Goal: Transaction & Acquisition: Purchase product/service

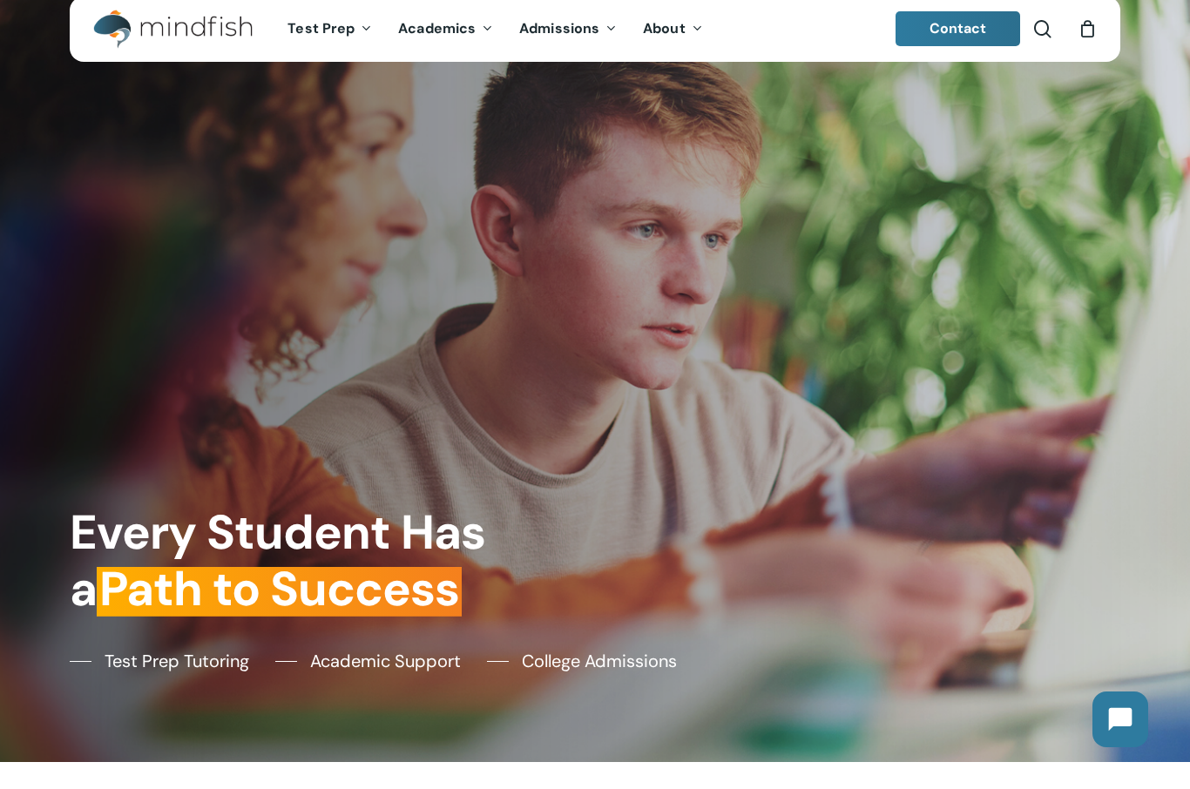
scroll to position [28, 0]
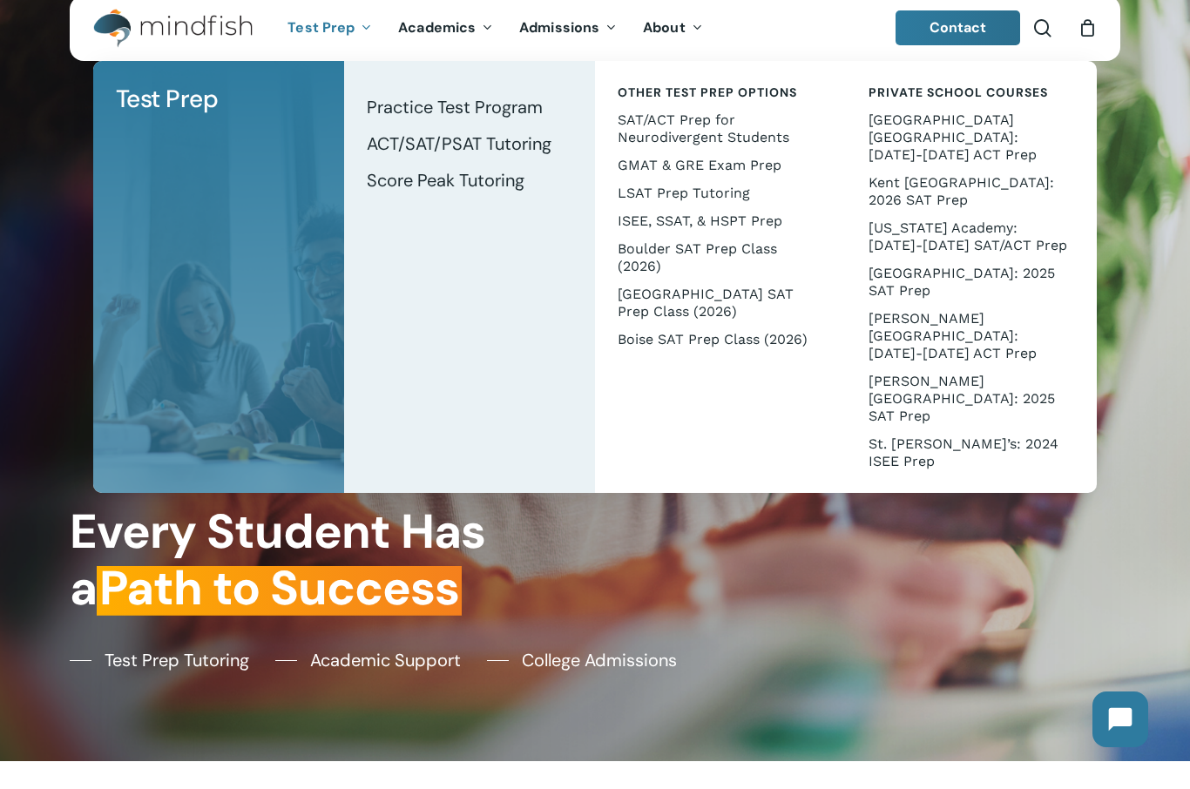
click at [423, 139] on span "ACT/SAT/PSAT Tutoring" at bounding box center [459, 143] width 185 height 23
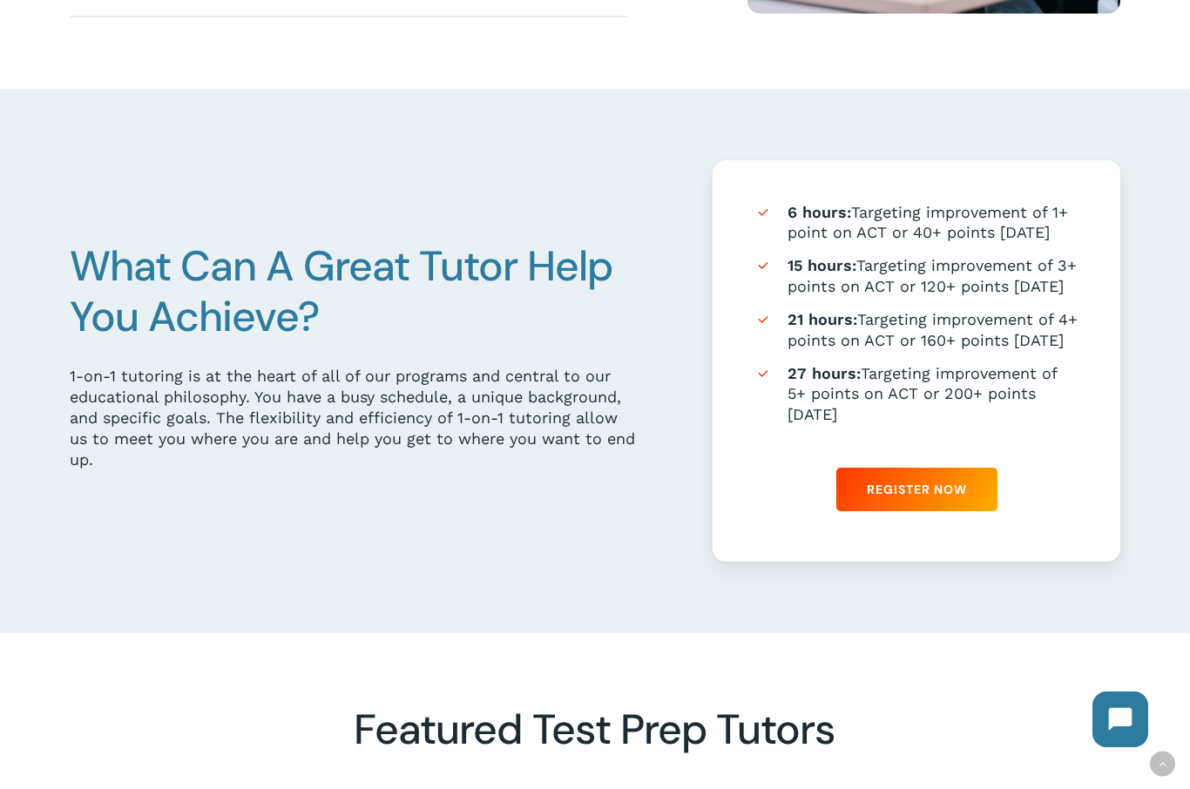
scroll to position [904, 0]
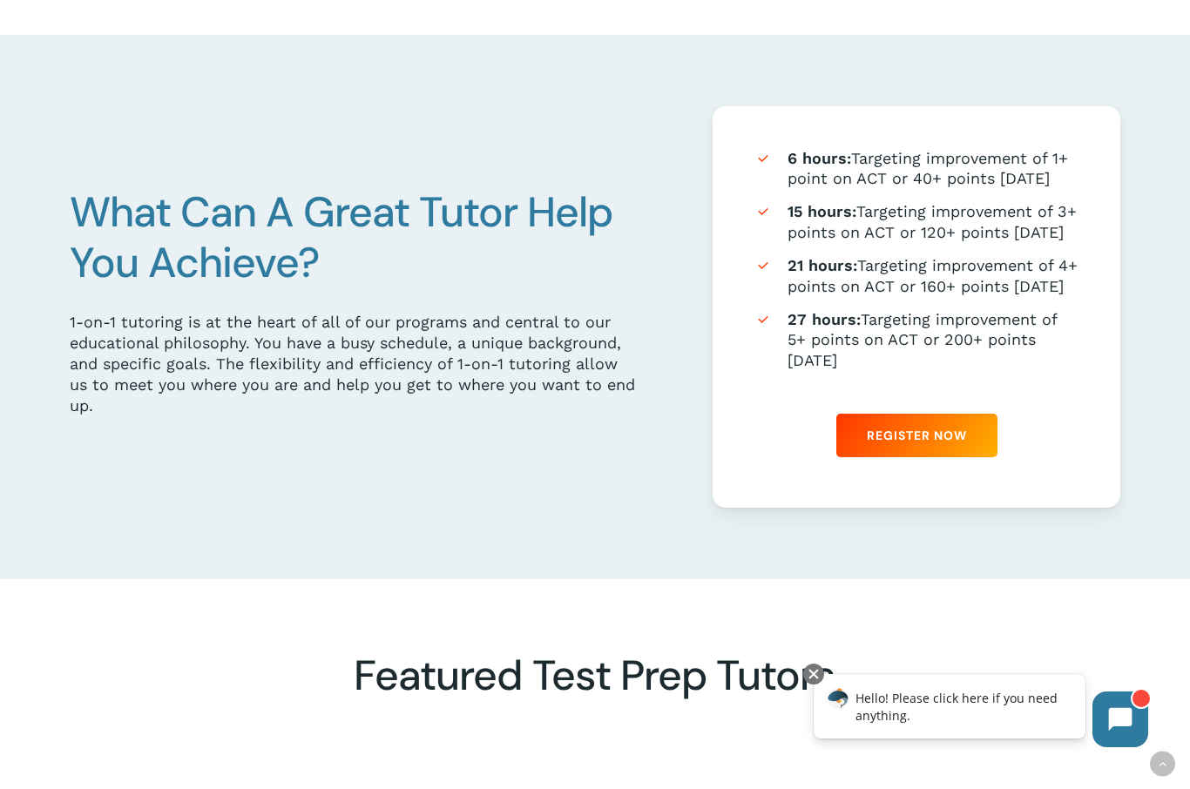
click at [960, 444] on span "Register Now" at bounding box center [917, 435] width 100 height 17
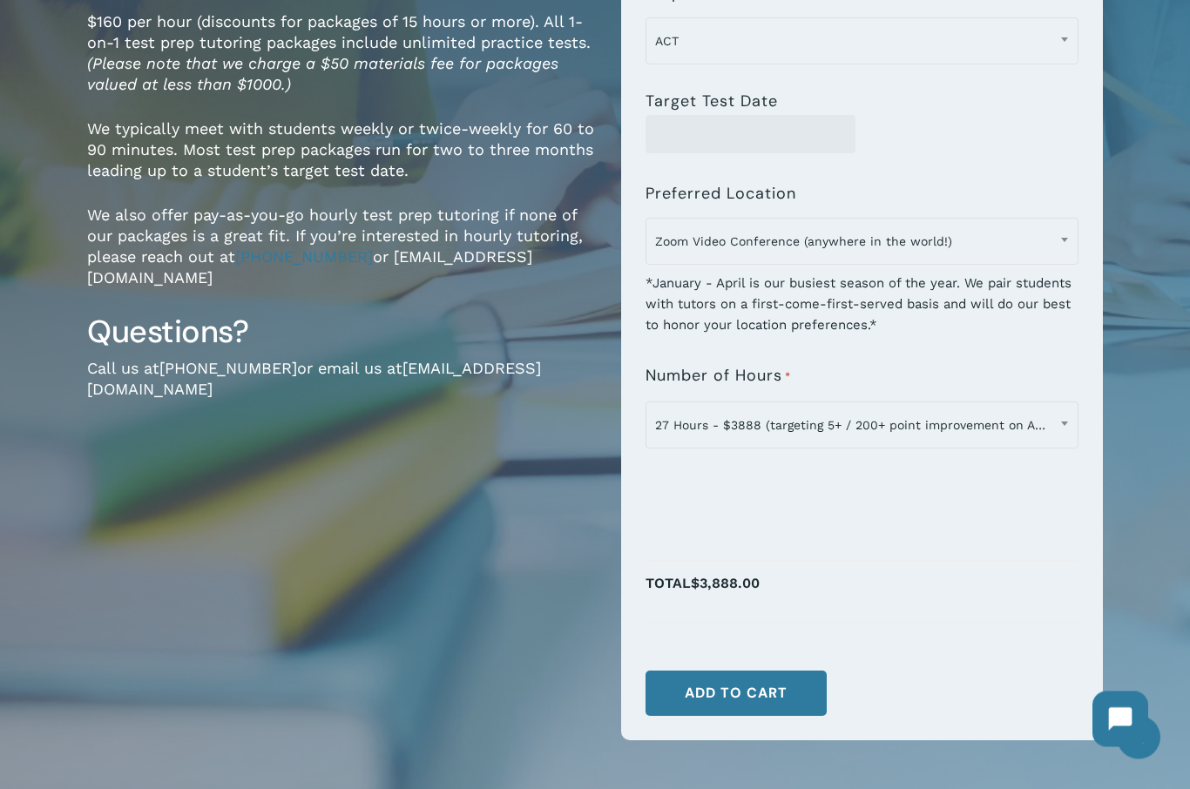
scroll to position [315, 0]
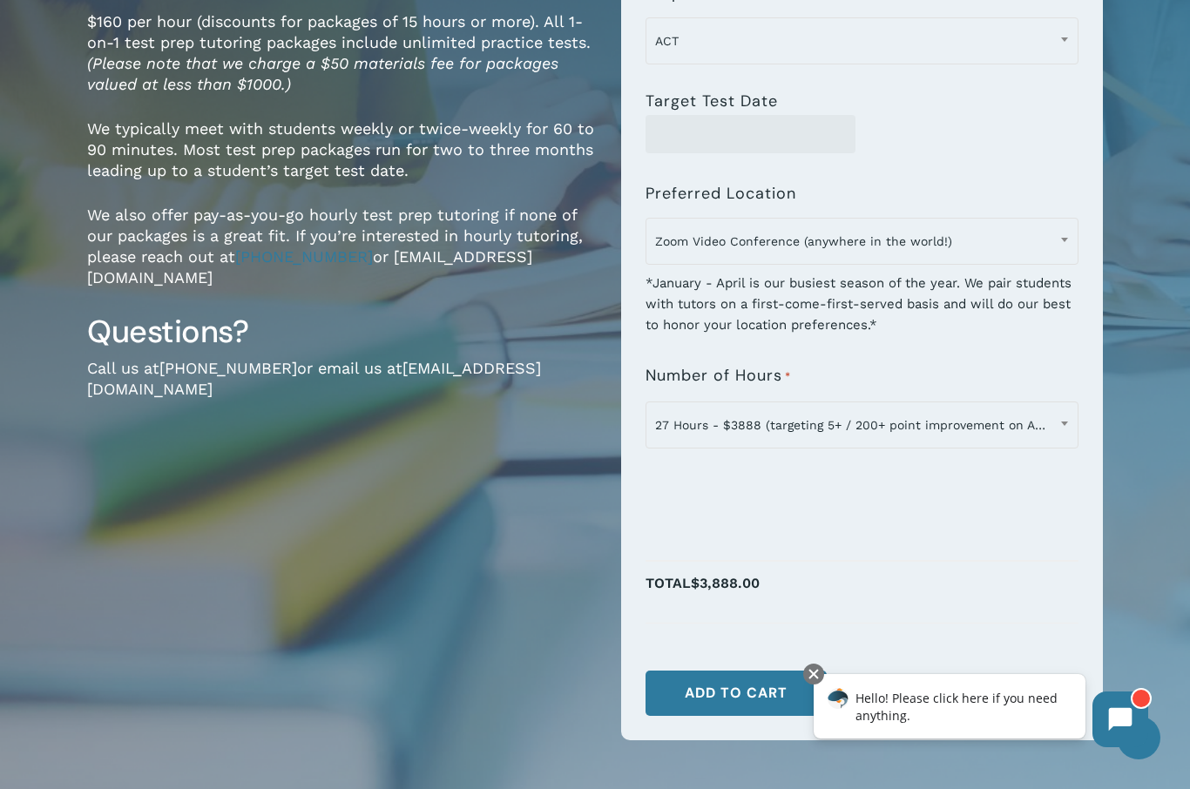
click at [1043, 416] on span "27 Hours - $3888 (targeting 5+ / 200+ point improvement on ACT / SAT; reg. $432…" at bounding box center [862, 425] width 432 height 37
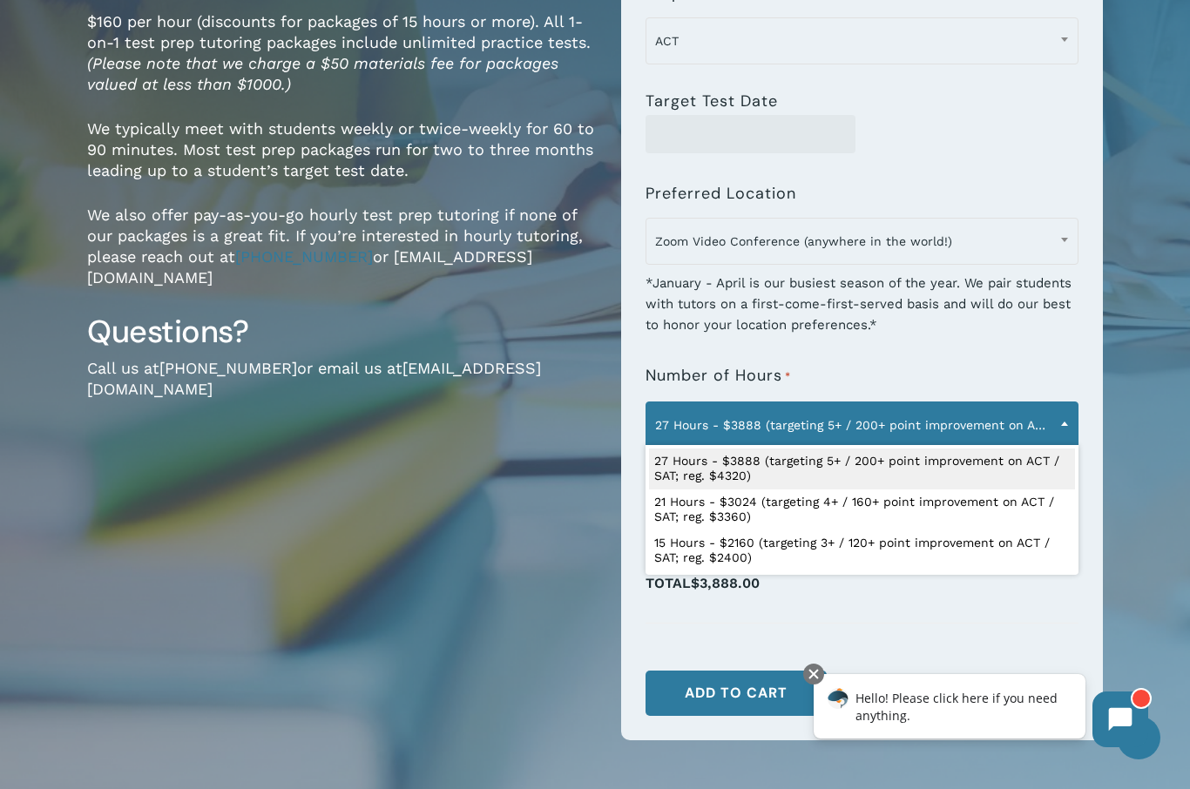
select select "**********"
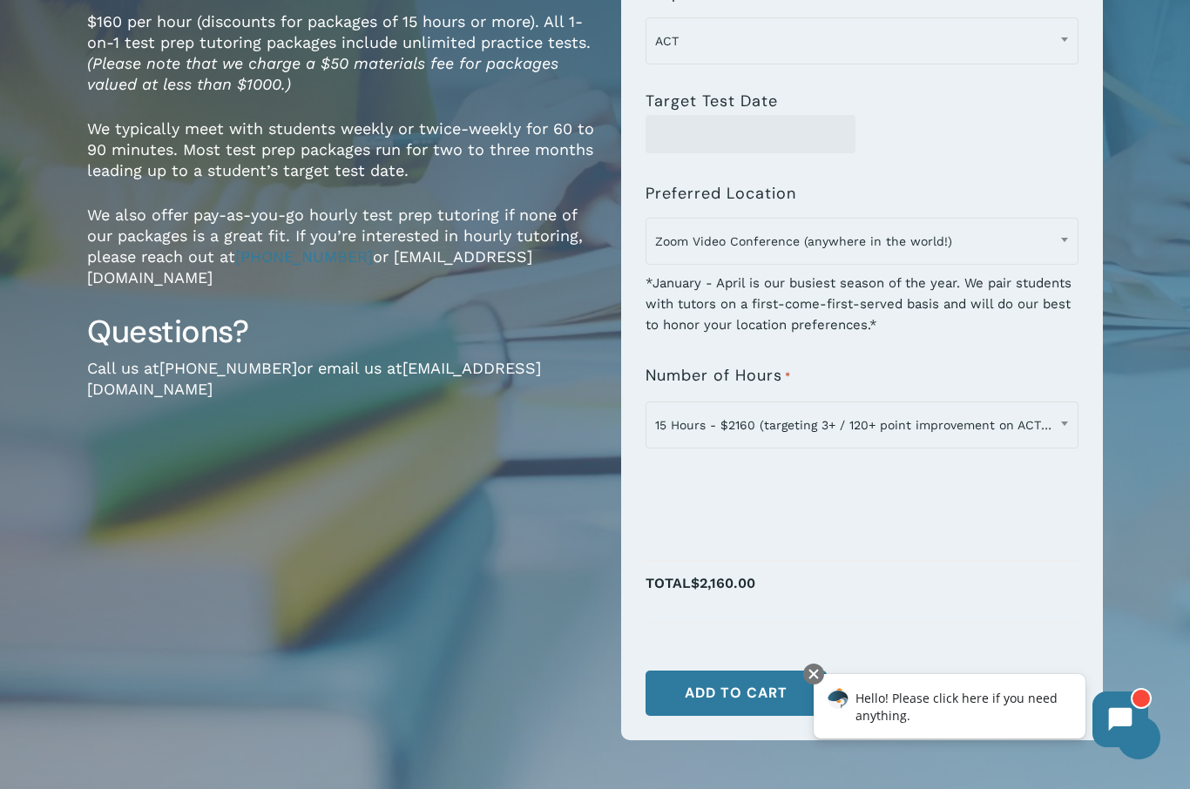
click at [1020, 412] on span "15 Hours - $2160 (targeting 3+ / 120+ point improvement on ACT / SAT; reg. $240…" at bounding box center [862, 425] width 432 height 37
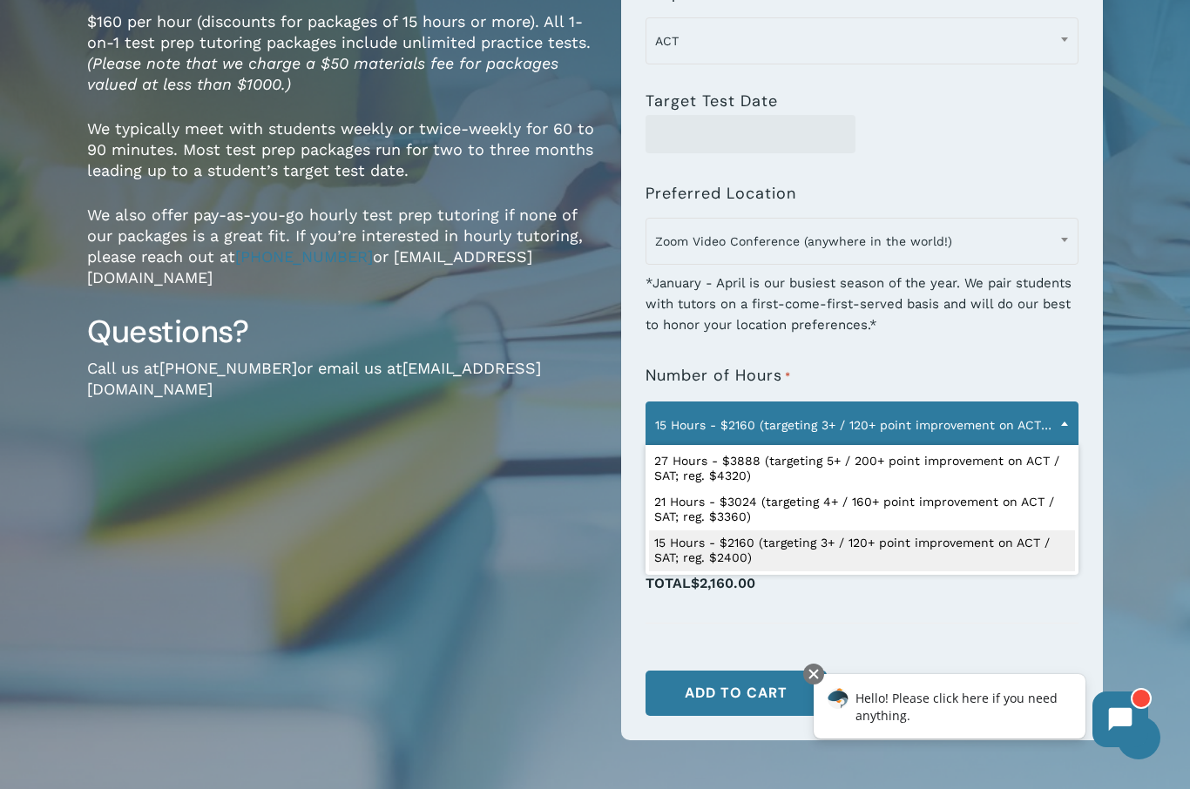
click at [971, 635] on div at bounding box center [863, 634] width 434 height 21
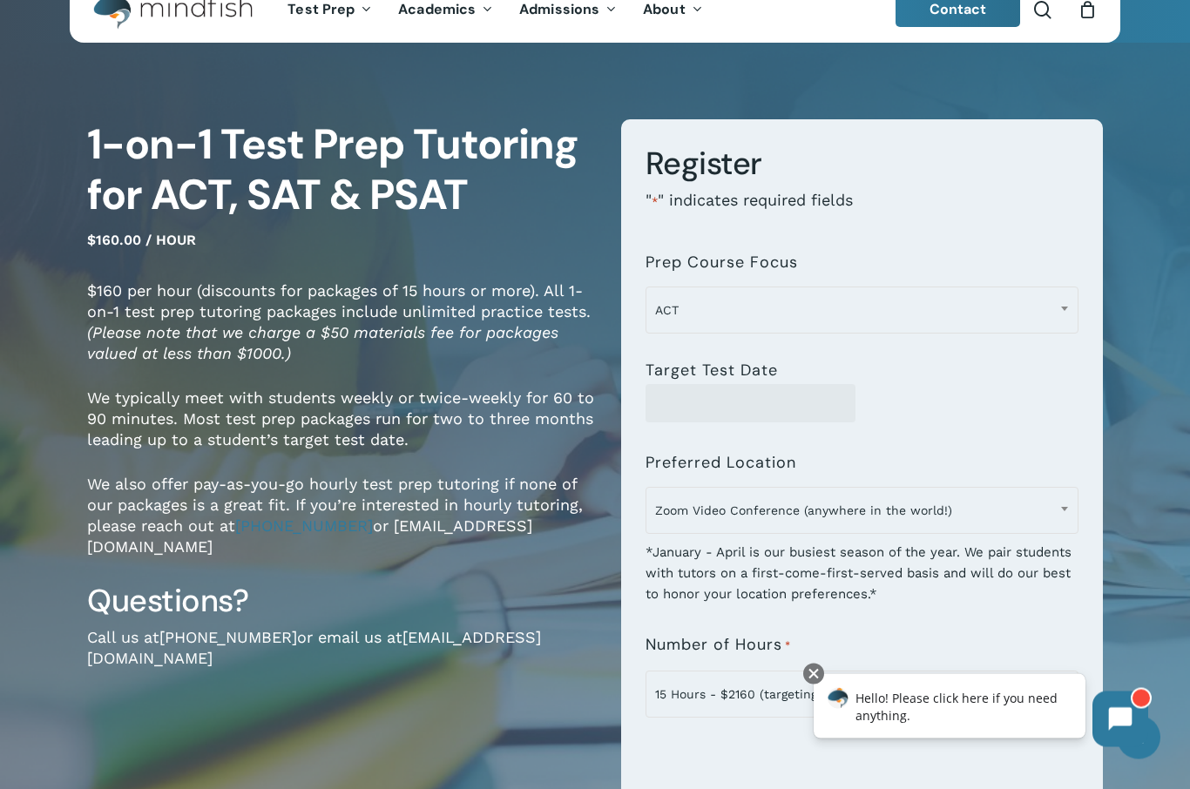
scroll to position [0, 0]
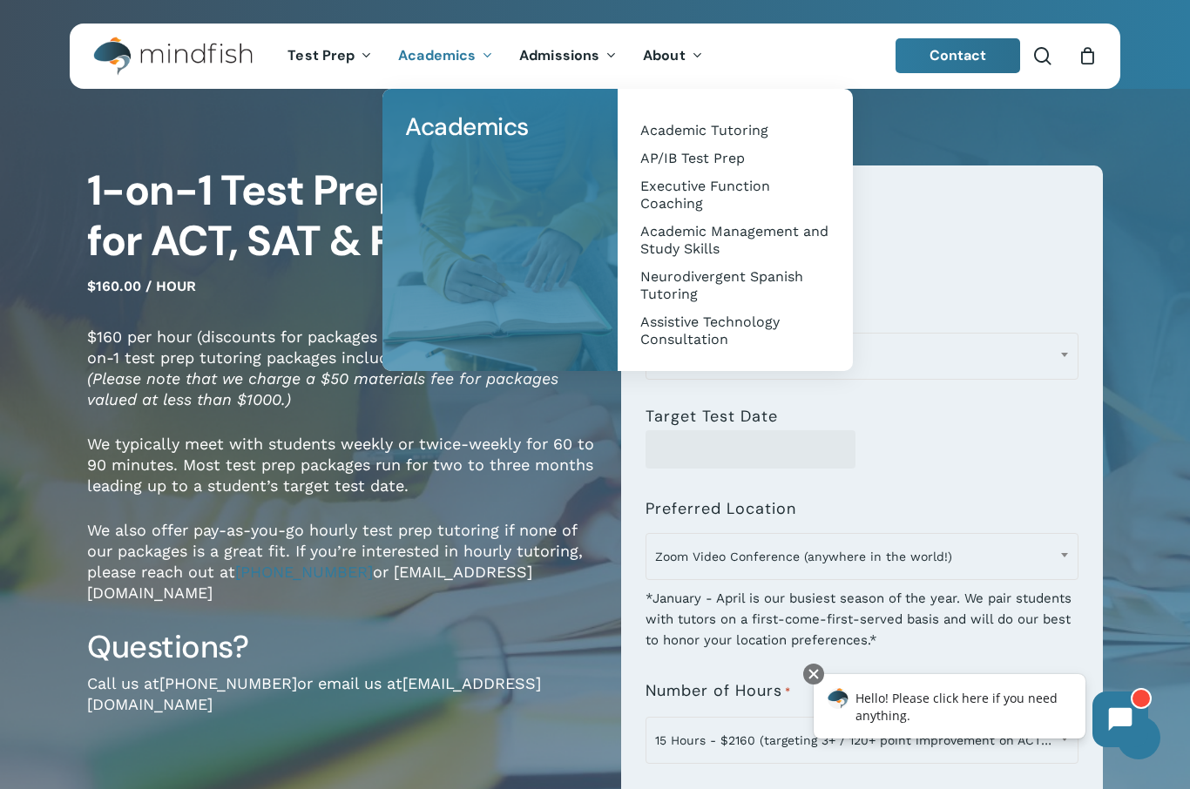
click at [669, 196] on span "Executive Function Coaching" at bounding box center [705, 195] width 130 height 34
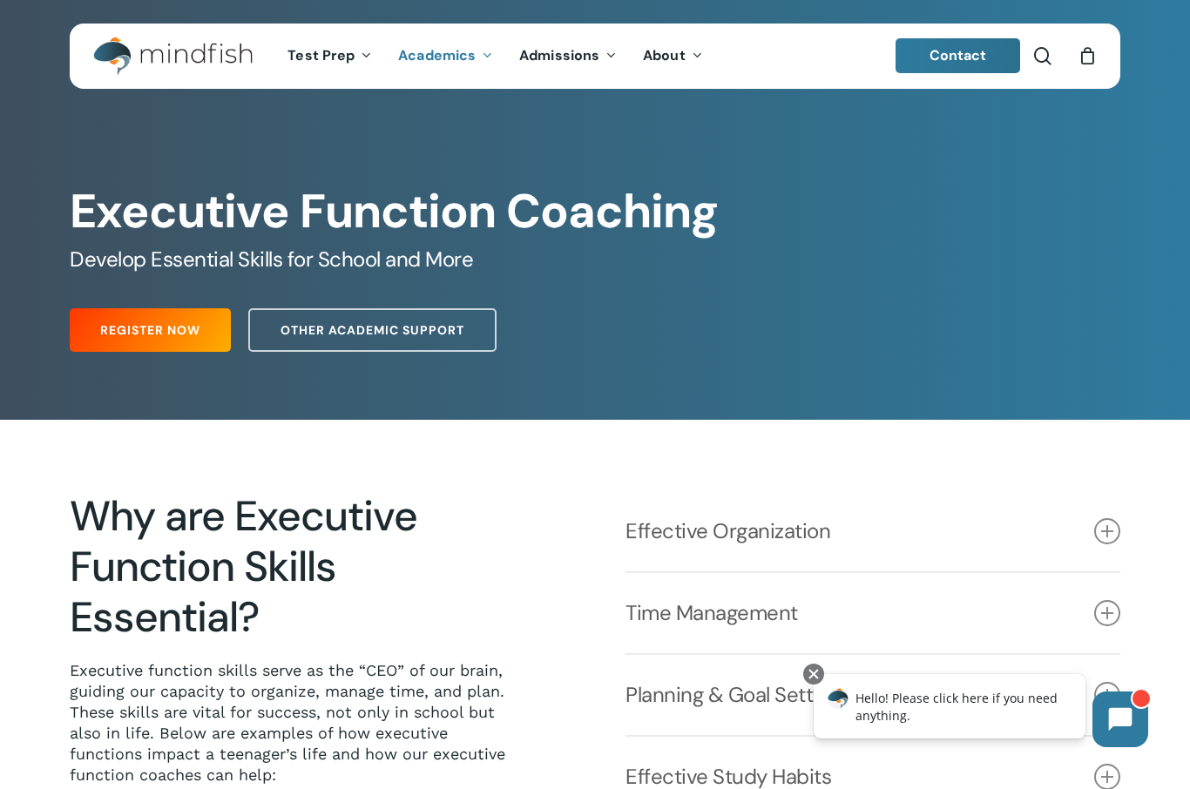
click at [208, 54] on img "Main Menu" at bounding box center [164, 56] width 142 height 39
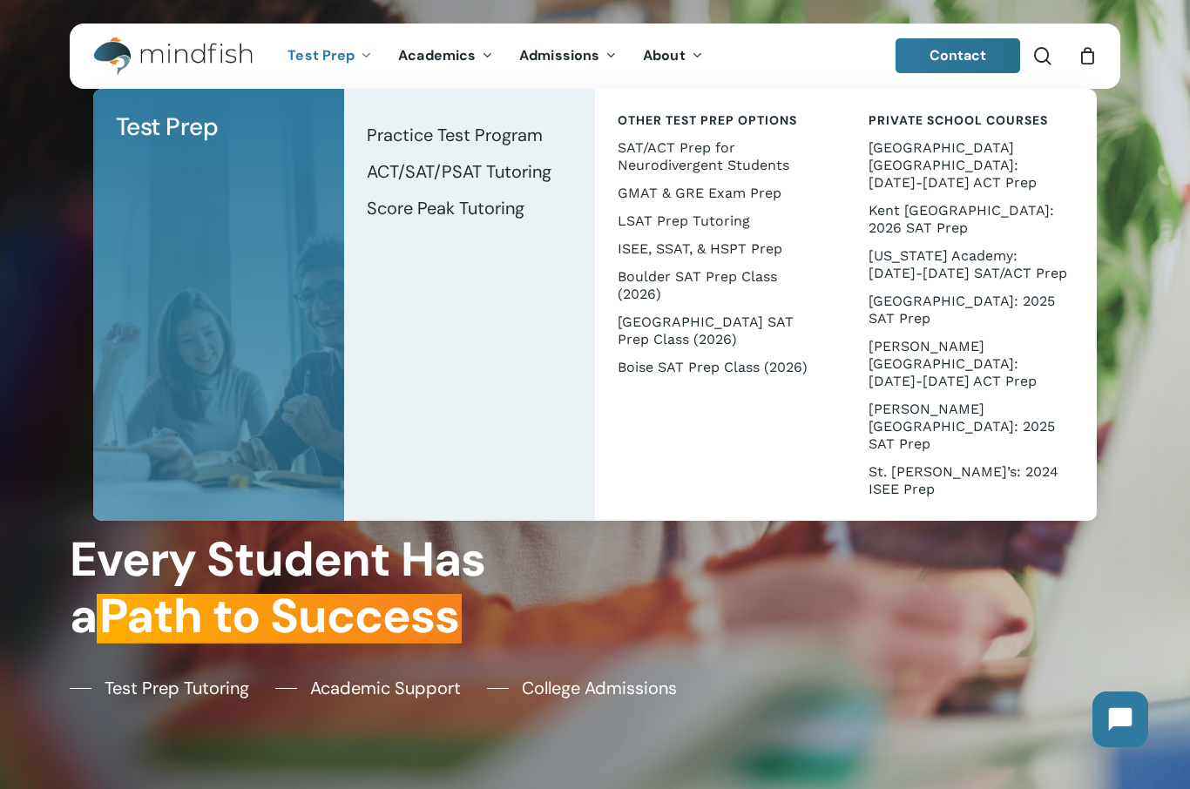
click at [389, 207] on span "Score Peak Tutoring" at bounding box center [446, 208] width 158 height 23
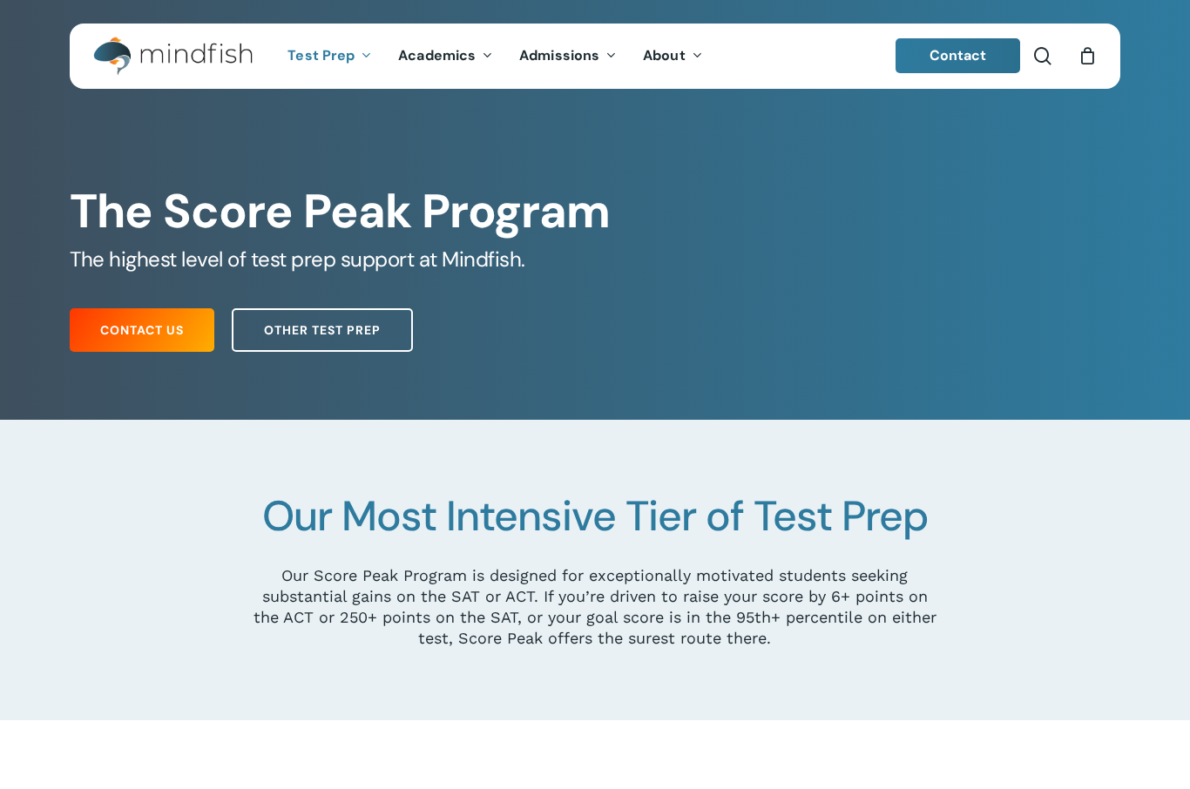
click at [409, 226] on h1 "The Score Peak Program" at bounding box center [595, 212] width 1051 height 56
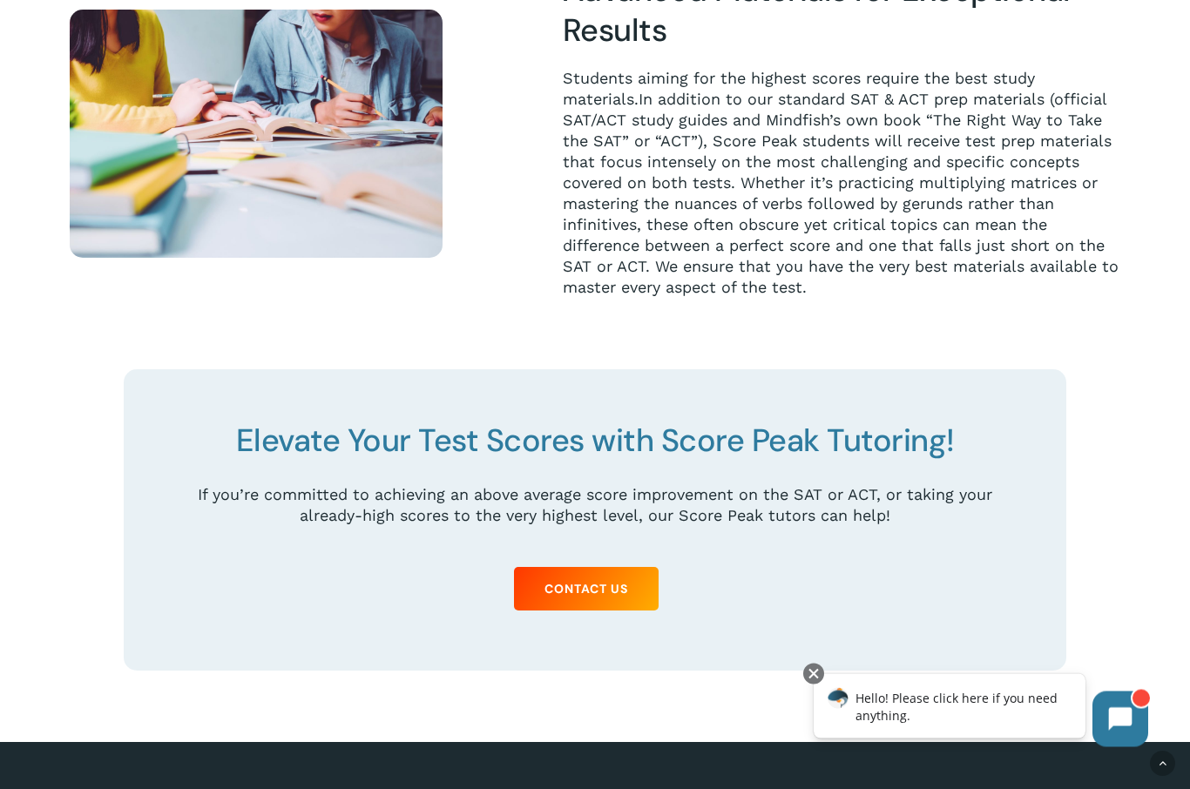
scroll to position [2474, 0]
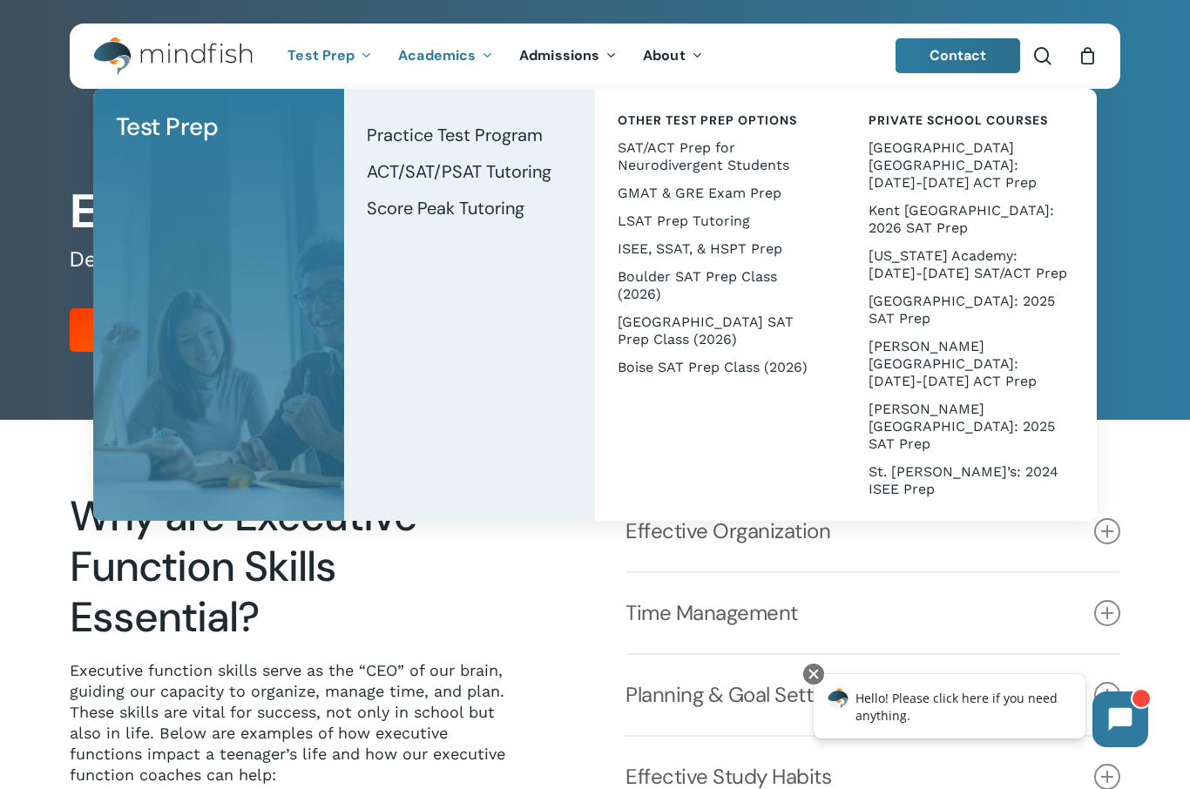
click at [395, 166] on span "ACT/SAT/PSAT Tutoring" at bounding box center [459, 171] width 185 height 23
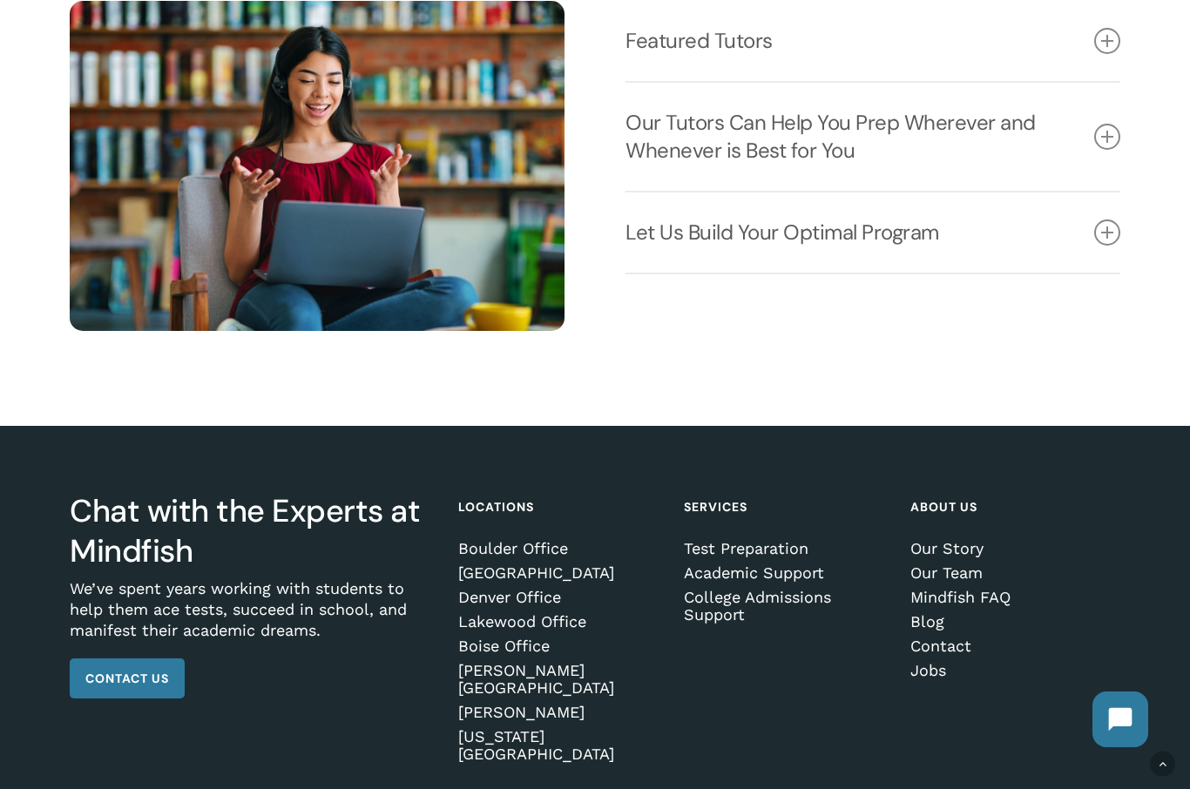
scroll to position [2262, 0]
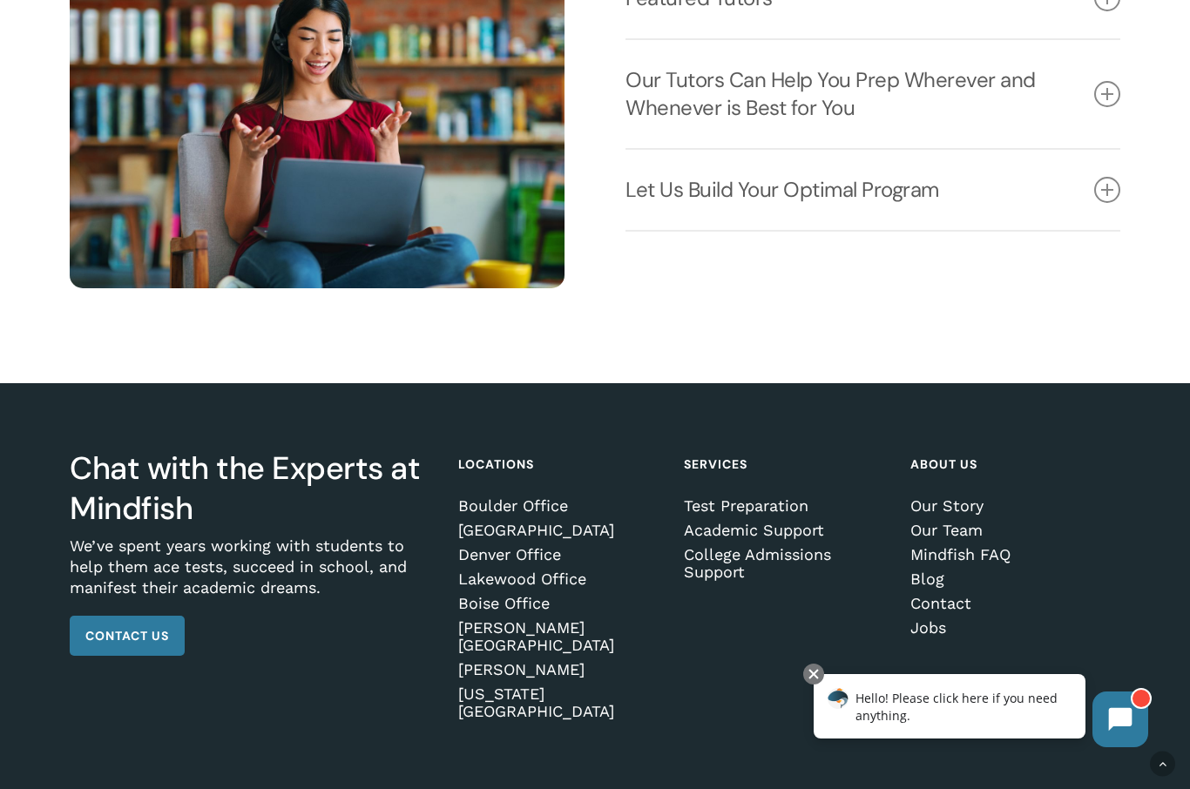
click at [819, 667] on div at bounding box center [813, 674] width 21 height 21
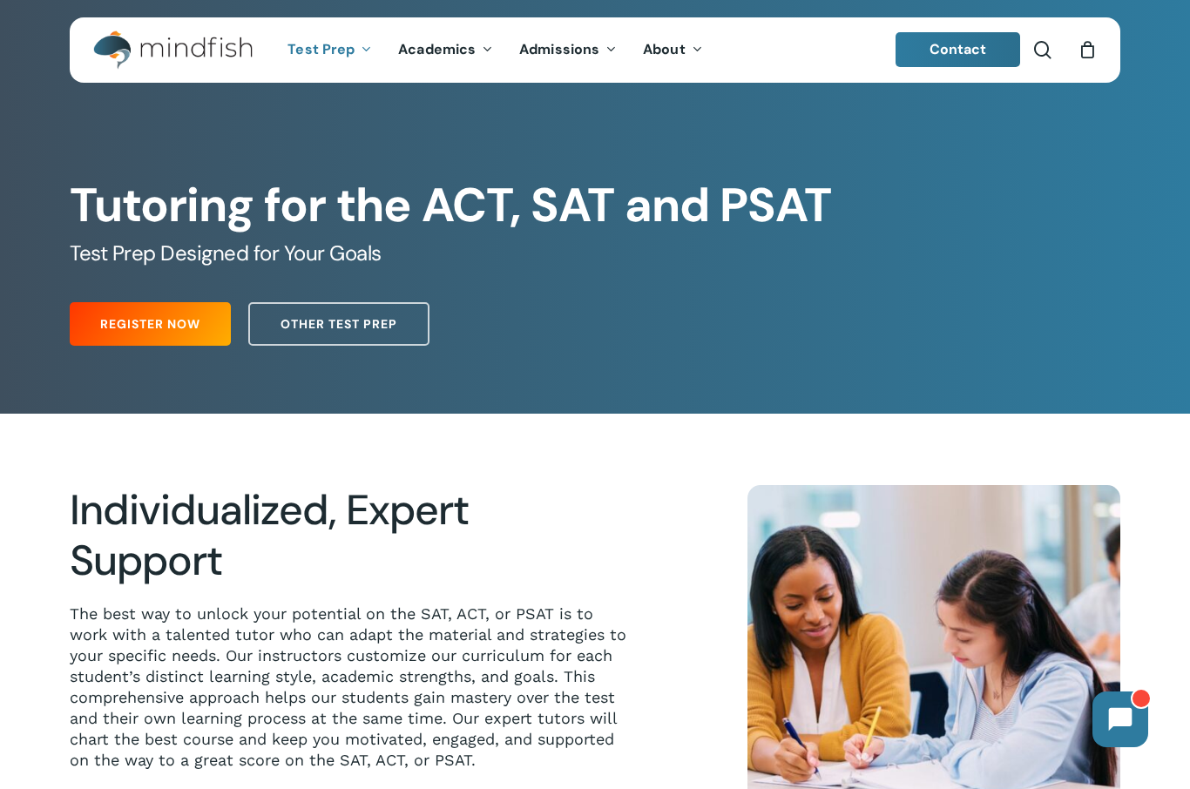
scroll to position [0, 0]
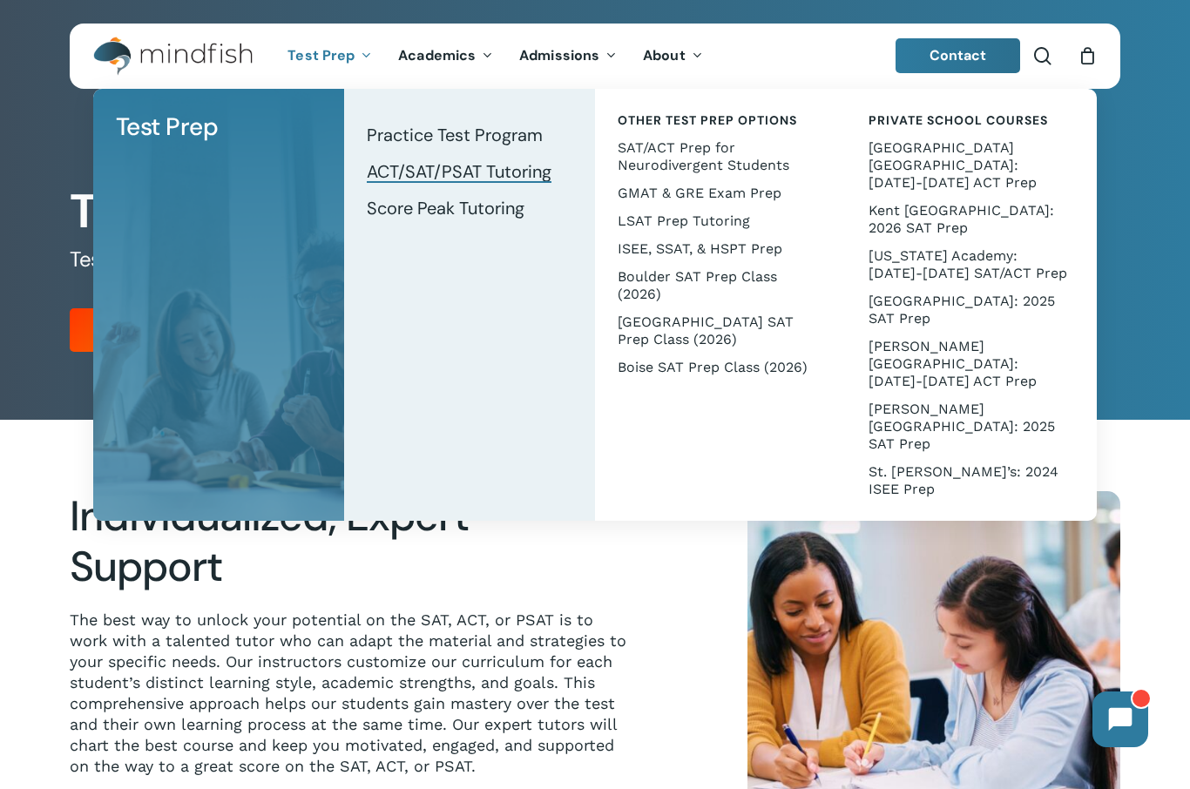
click at [400, 173] on span "ACT/SAT/PSAT Tutoring" at bounding box center [459, 171] width 185 height 23
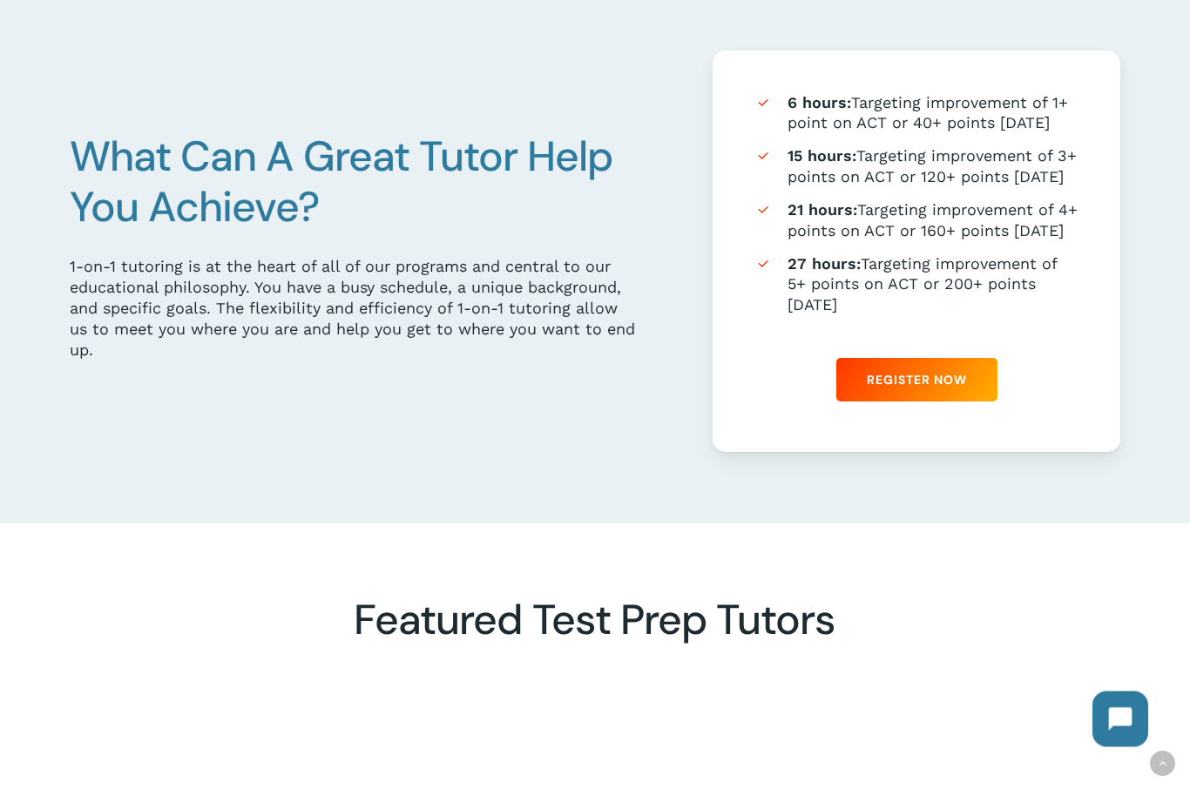
scroll to position [958, 0]
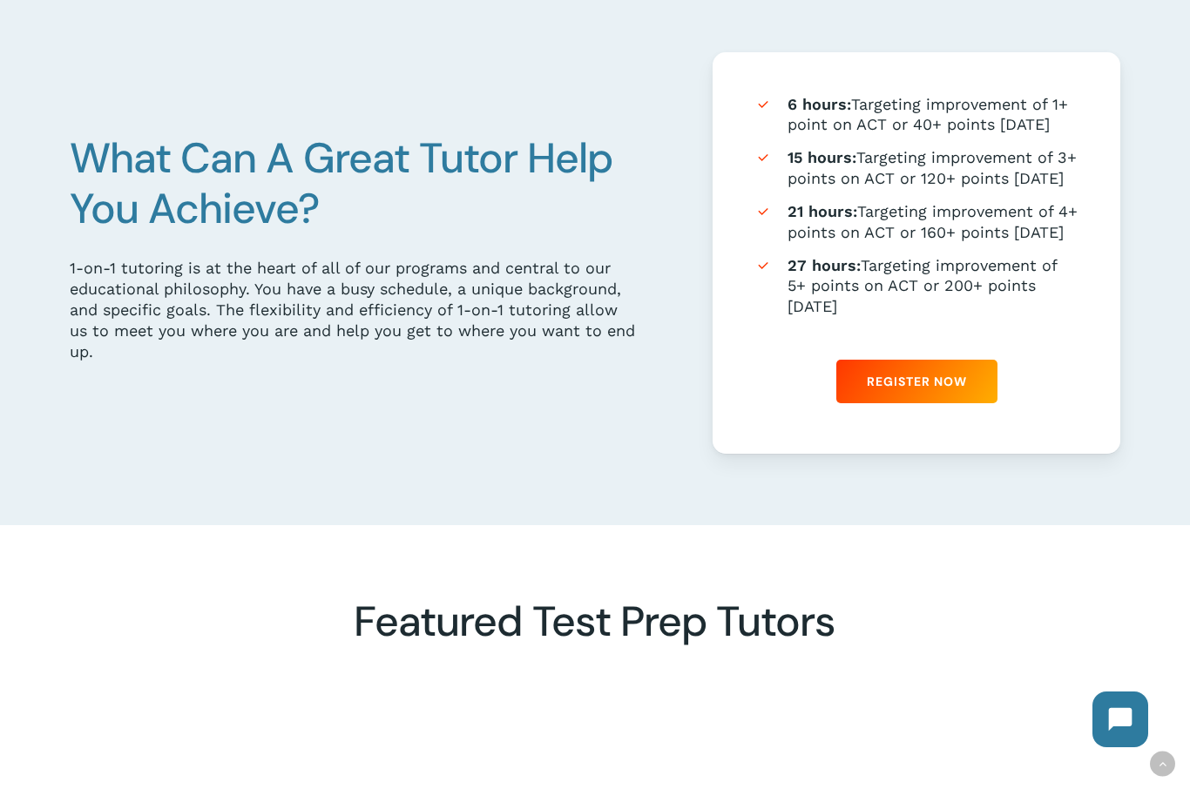
click at [947, 390] on span "Register Now" at bounding box center [917, 381] width 100 height 17
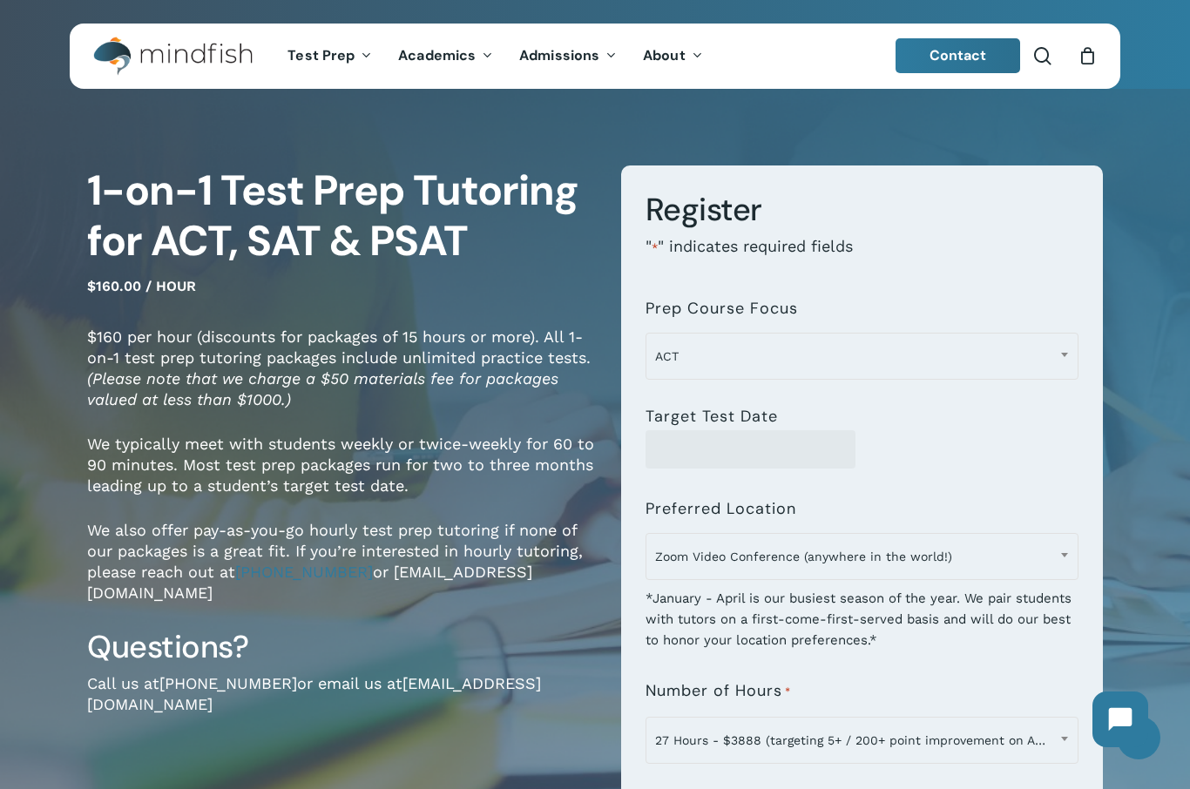
click at [955, 354] on span "ACT" at bounding box center [862, 356] width 432 height 37
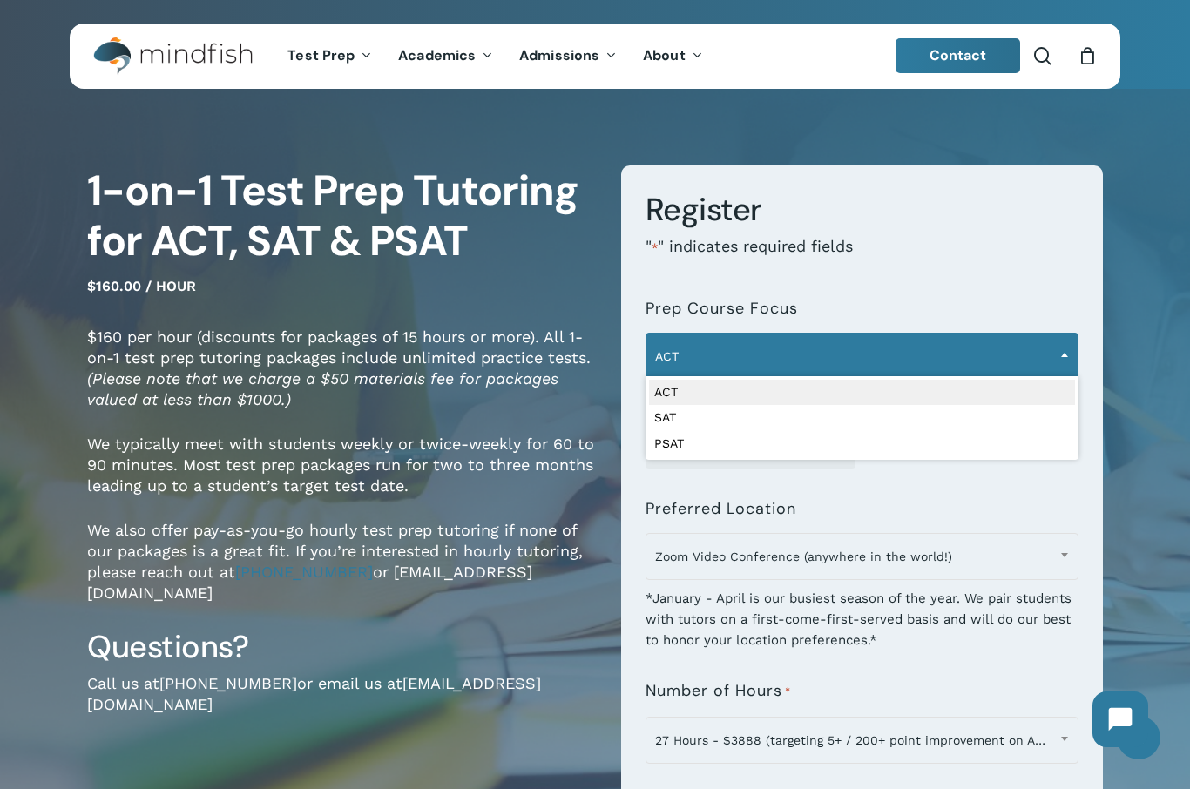
click at [882, 552] on span "Zoom Video Conference (anywhere in the world!)" at bounding box center [862, 556] width 432 height 37
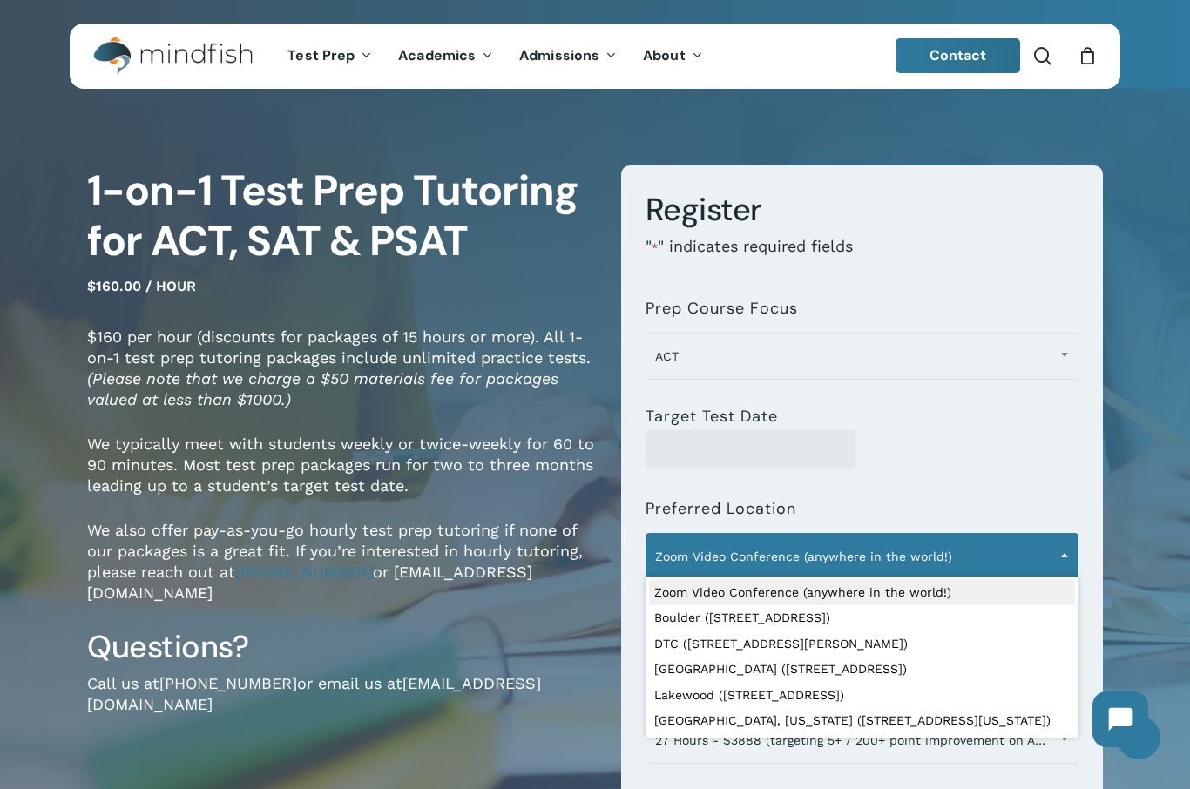
click at [938, 458] on div at bounding box center [863, 449] width 434 height 38
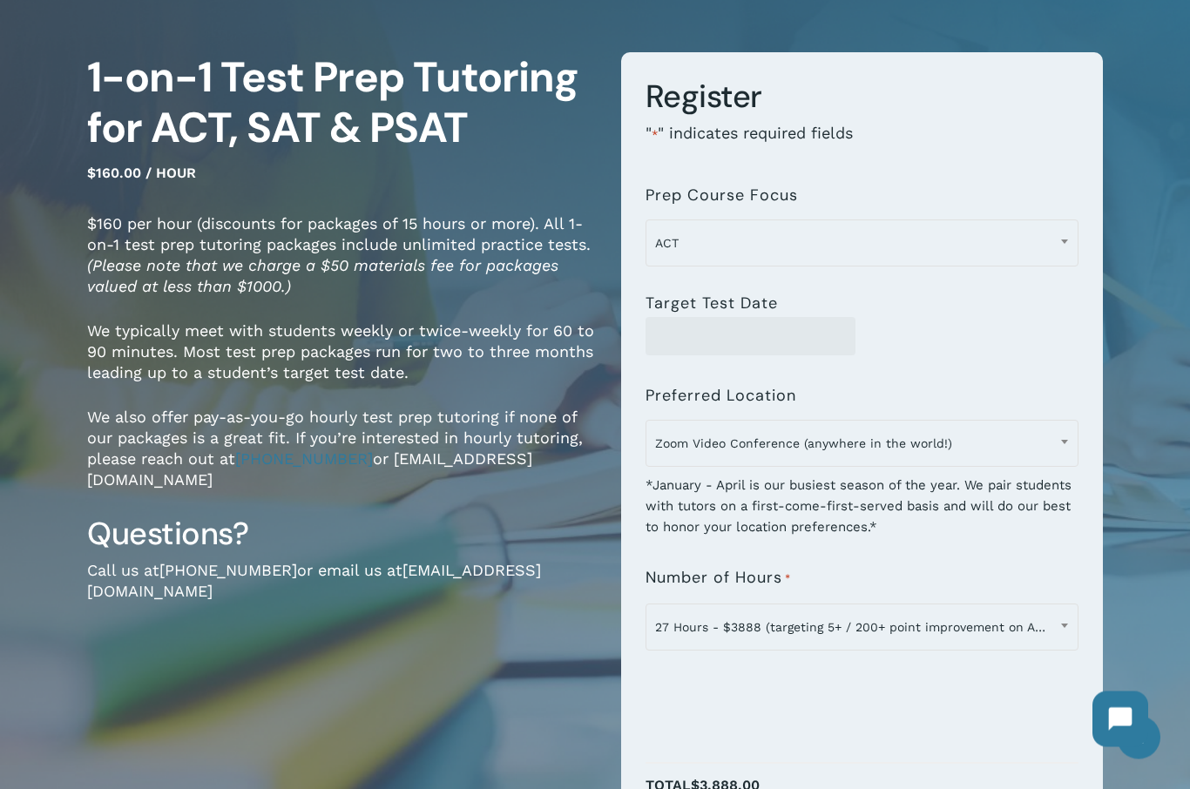
click at [871, 639] on span "27 Hours - $3888 (targeting 5+ / 200+ point improvement on ACT / SAT; reg. $432…" at bounding box center [862, 628] width 432 height 37
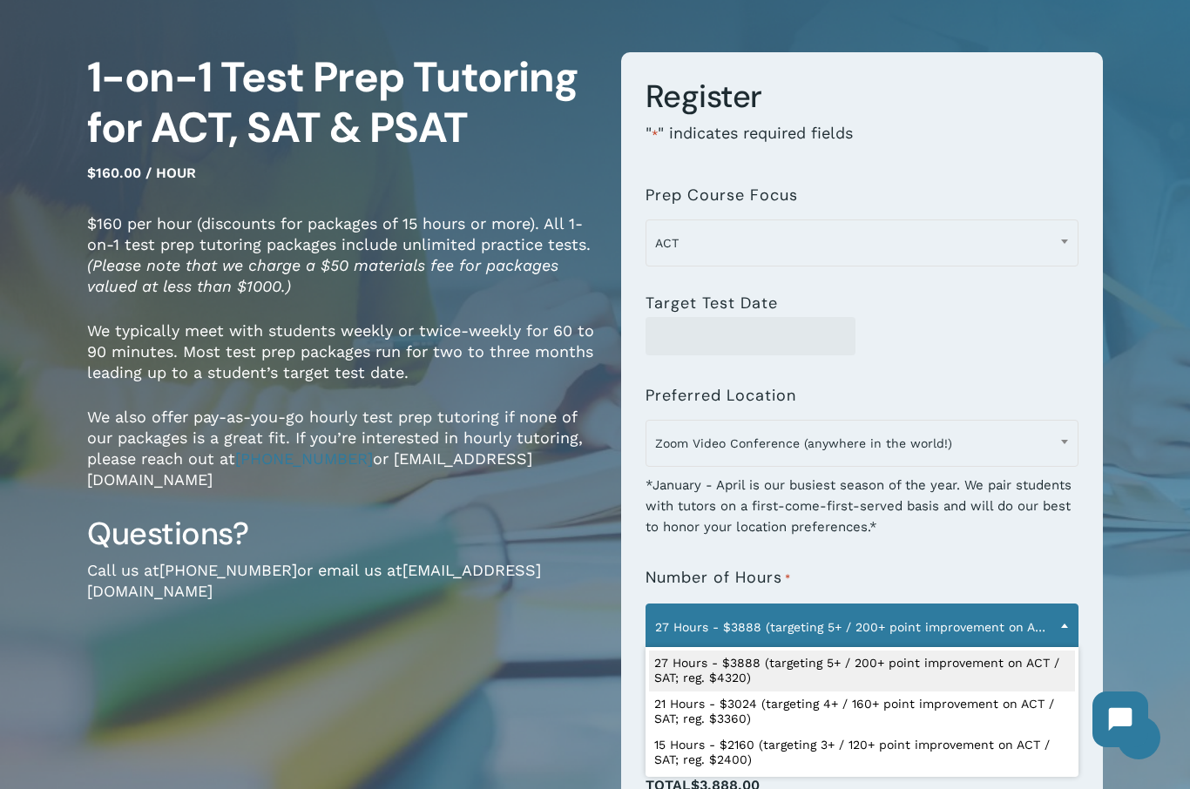
select select "**********"
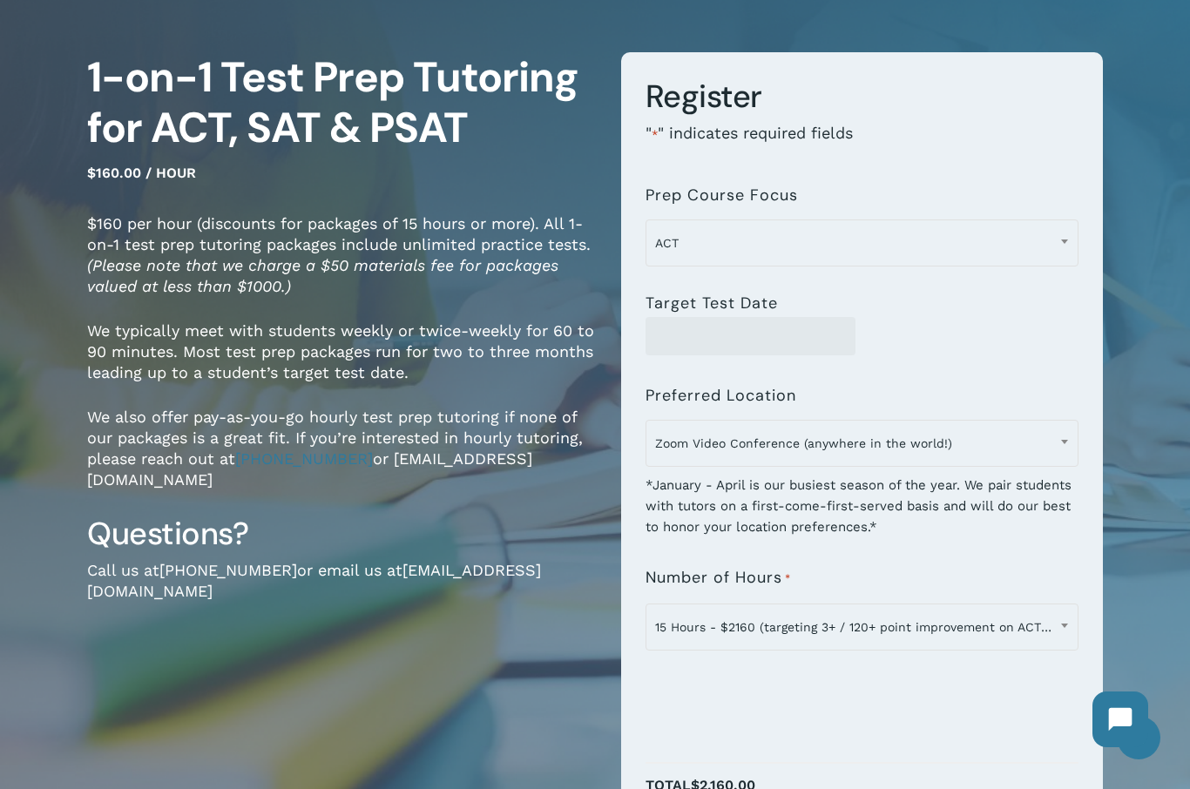
click at [913, 446] on span "Zoom Video Conference (anywhere in the world!)" at bounding box center [862, 443] width 432 height 37
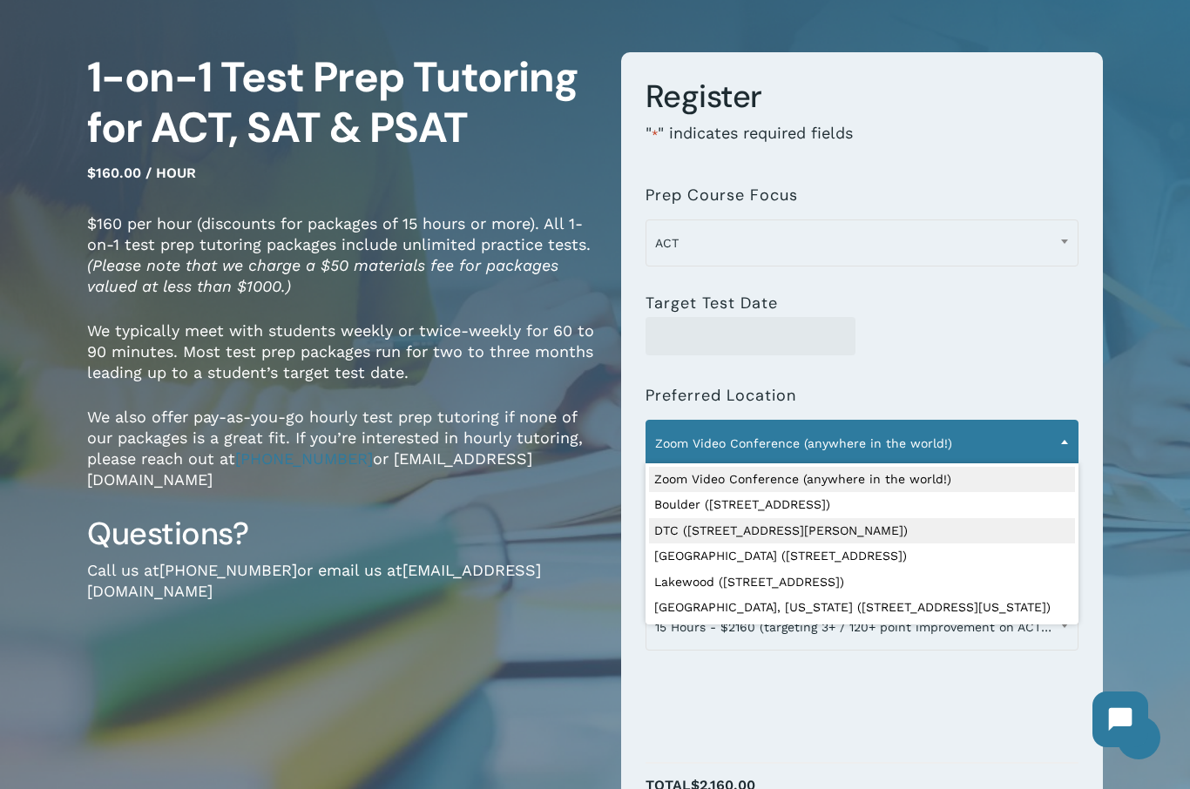
select select "**********"
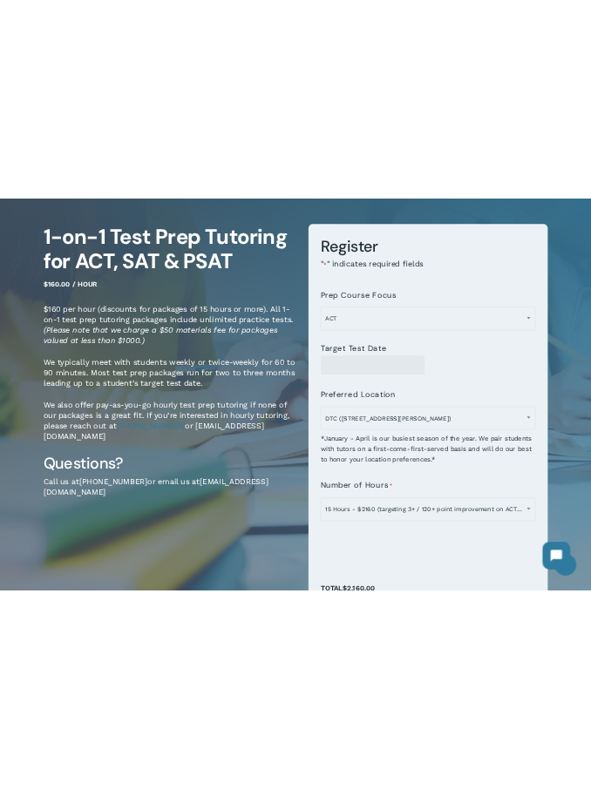
scroll to position [0, 0]
